Goal: Find specific page/section: Find specific page/section

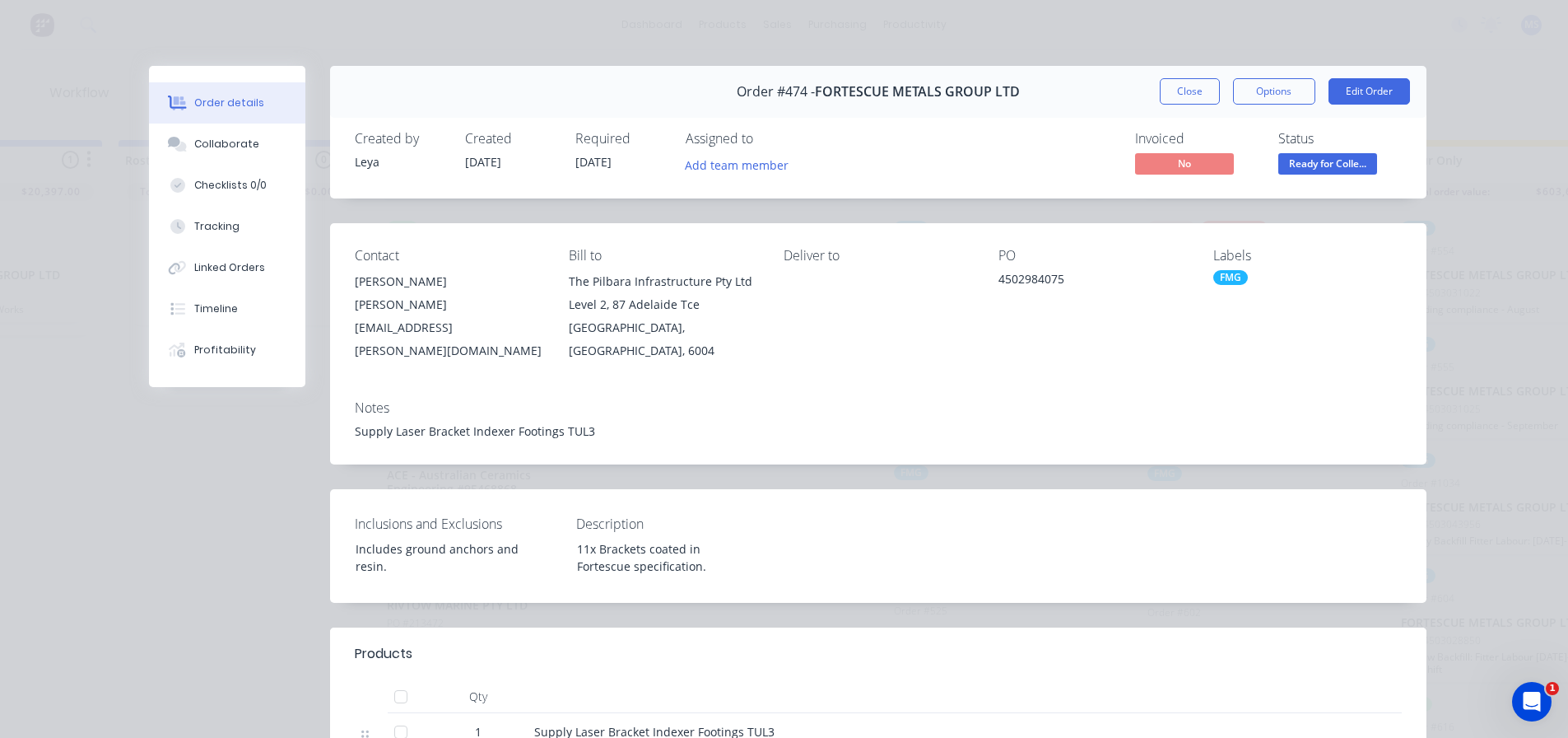
scroll to position [198, 0]
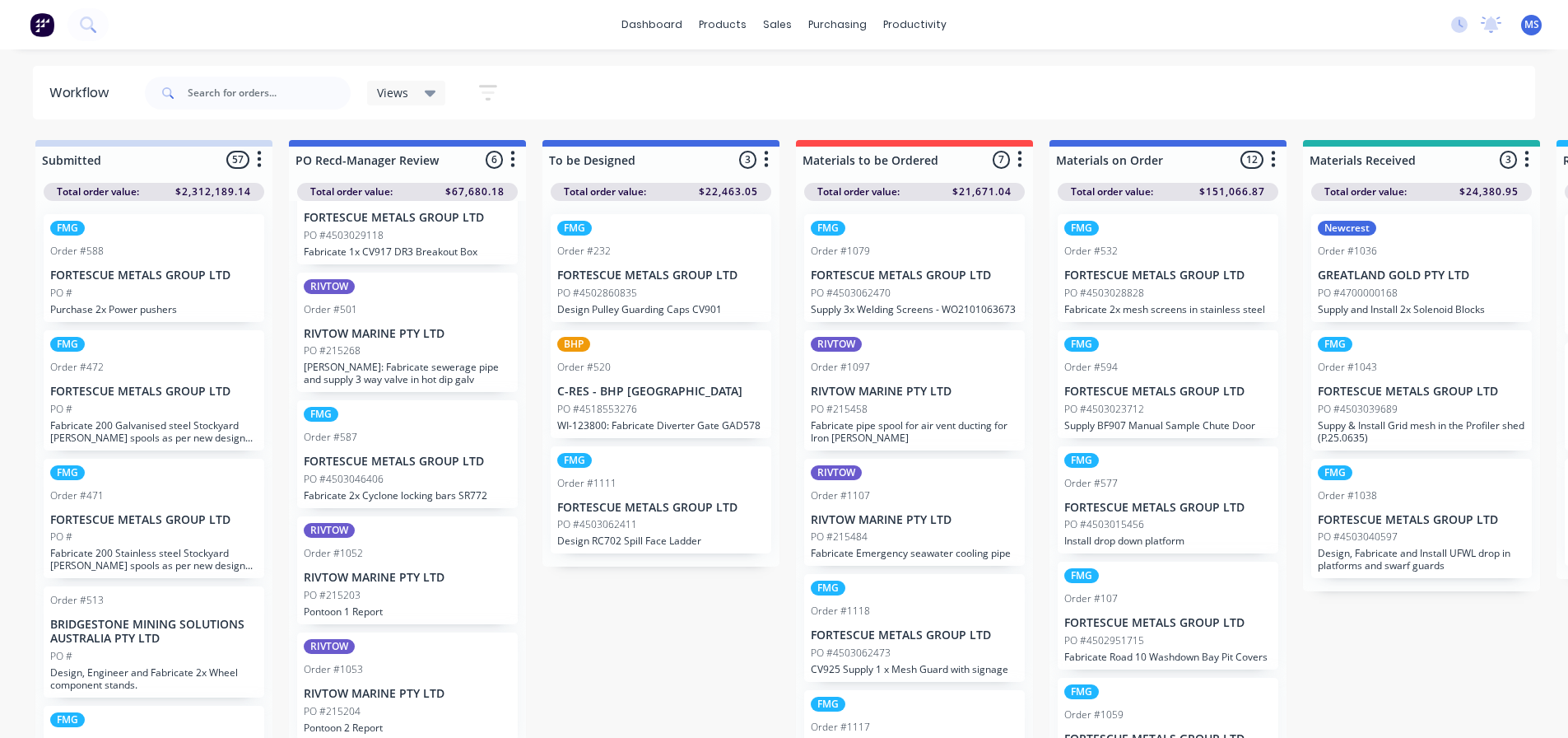
scroll to position [92, 0]
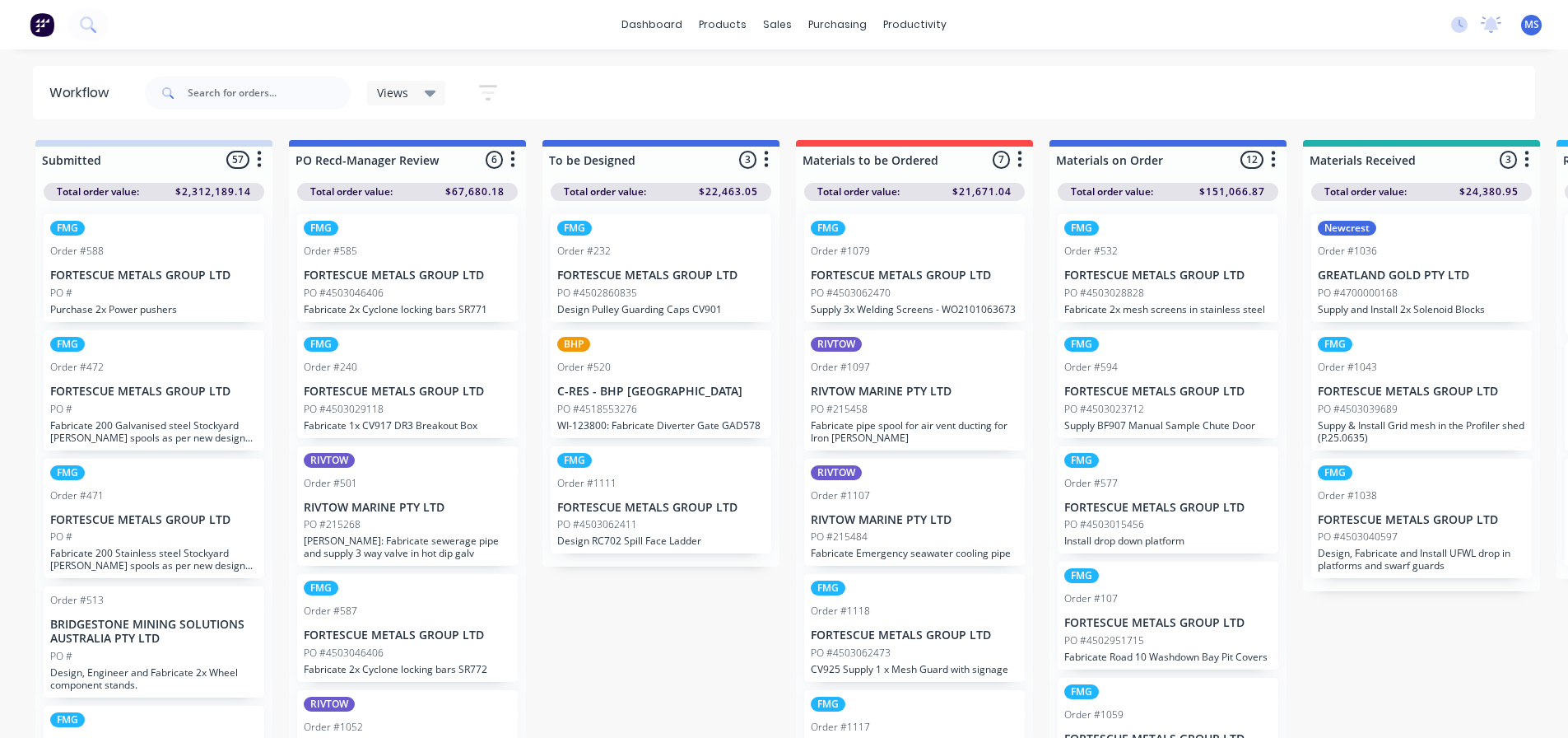
scroll to position [92, 0]
